Goal: Task Accomplishment & Management: Use online tool/utility

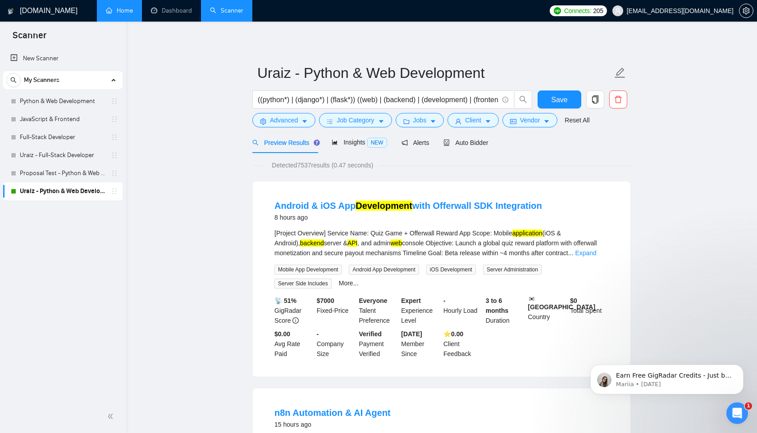
click at [125, 11] on link "Home" at bounding box center [119, 11] width 27 height 8
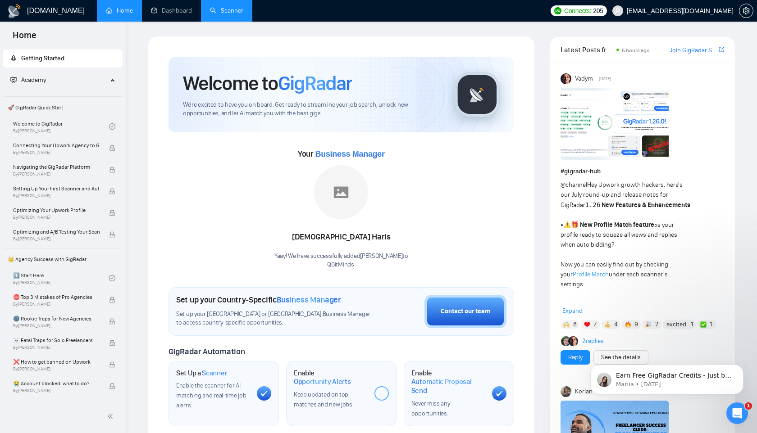
click at [229, 10] on link "Scanner" at bounding box center [226, 11] width 33 height 8
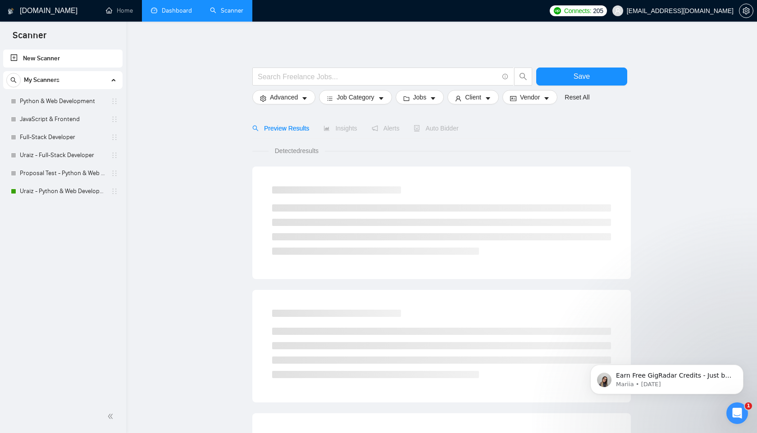
click at [171, 11] on link "Dashboard" at bounding box center [171, 11] width 41 height 8
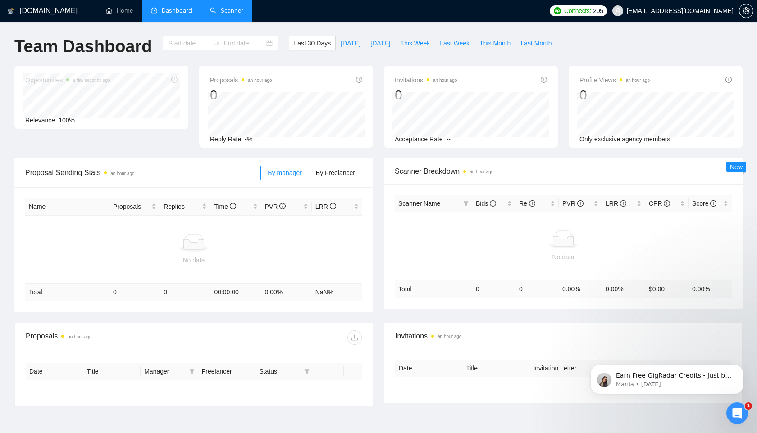
type input "[DATE]"
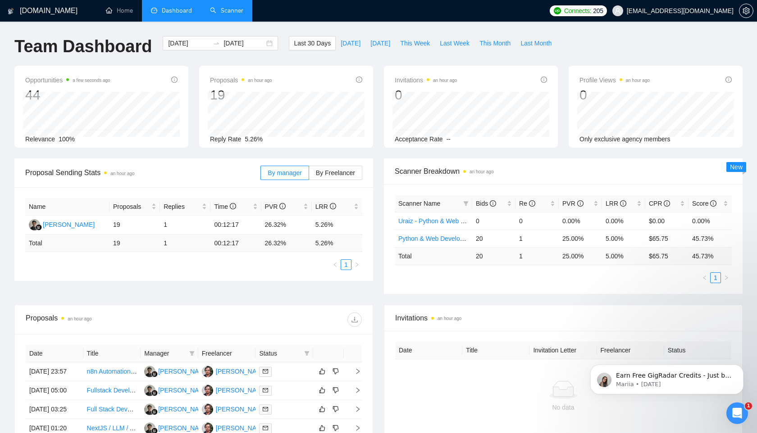
click at [221, 10] on link "Scanner" at bounding box center [226, 11] width 33 height 8
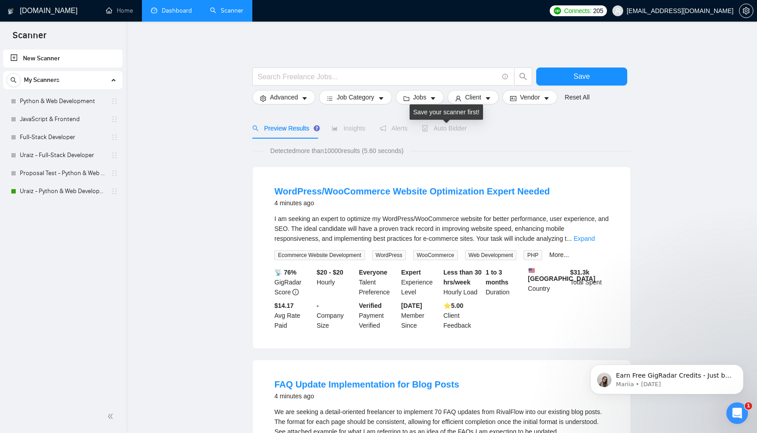
click at [447, 132] on span "Auto Bidder" at bounding box center [444, 128] width 45 height 7
click at [348, 126] on span "Insights" at bounding box center [347, 128] width 33 height 7
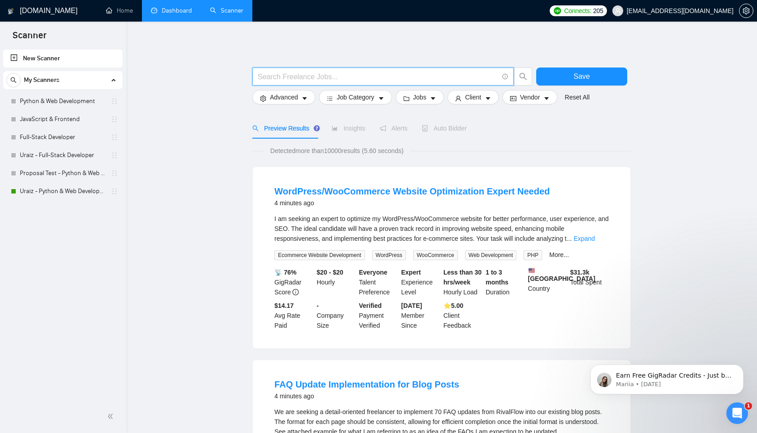
click at [310, 81] on input "text" at bounding box center [378, 76] width 241 height 11
click at [45, 171] on link "Proposal Test - Python & Web Development" at bounding box center [63, 173] width 86 height 18
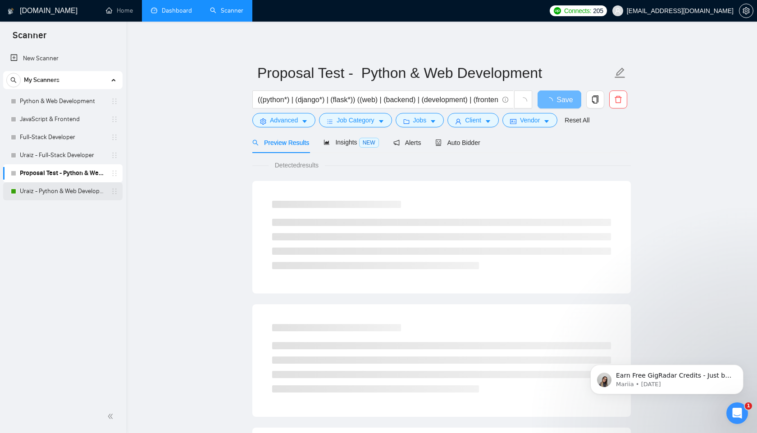
click at [50, 192] on link "Uraiz - Python & Web Development" at bounding box center [63, 191] width 86 height 18
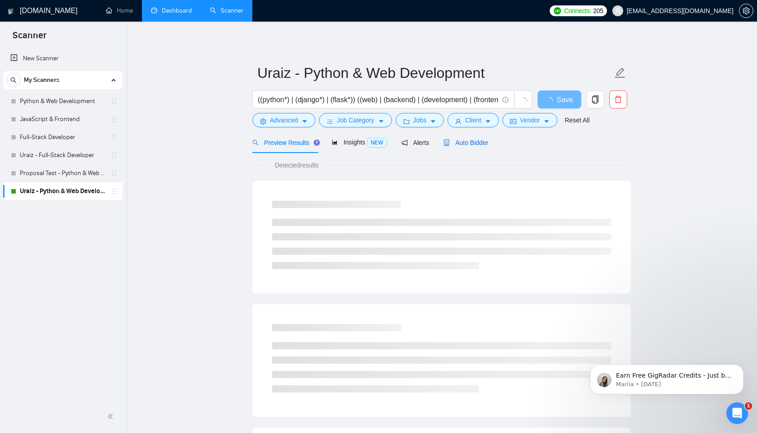
click at [463, 144] on span "Auto Bidder" at bounding box center [465, 142] width 45 height 7
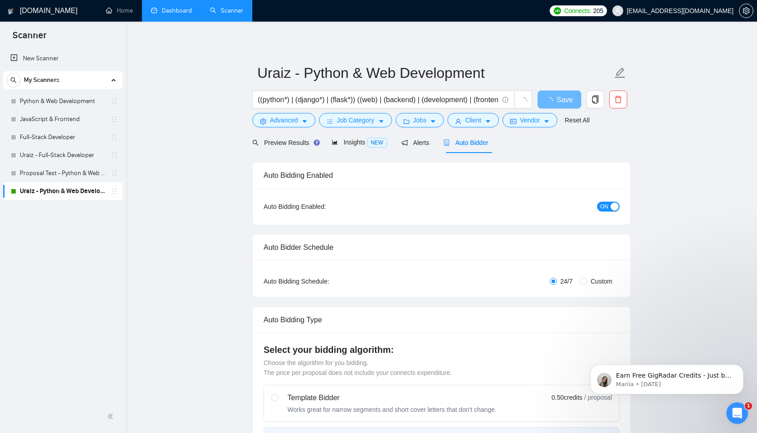
radio input "false"
radio input "true"
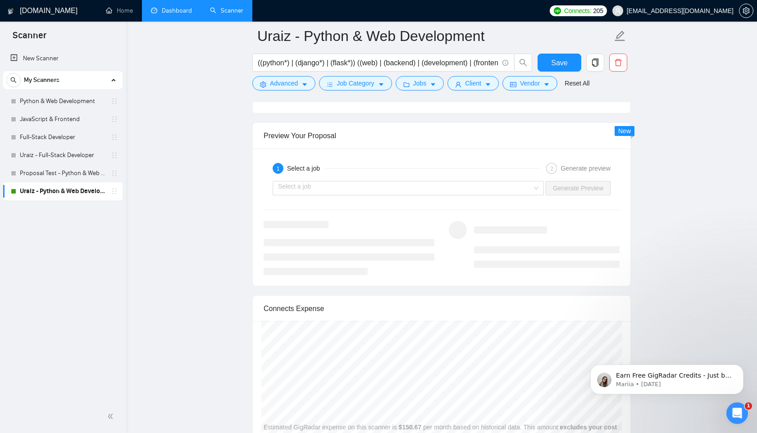
scroll to position [2249, 0]
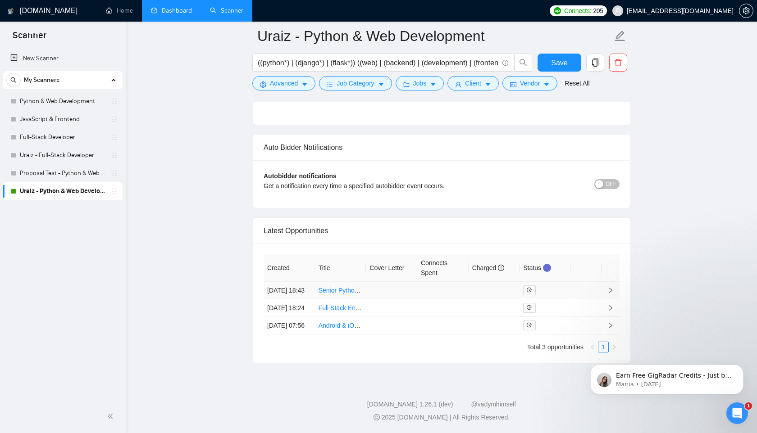
click at [342, 287] on link "Senior Python/Django/React Developer Needed" at bounding box center [385, 290] width 134 height 7
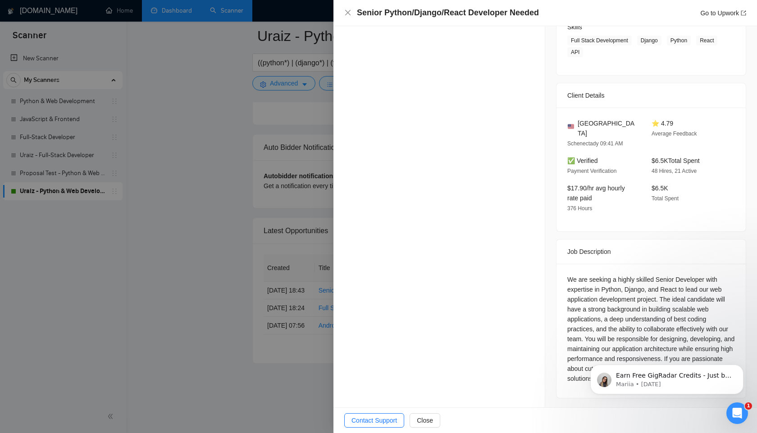
scroll to position [218, 0]
click at [278, 272] on div at bounding box center [378, 216] width 757 height 433
